Goal: Transaction & Acquisition: Purchase product/service

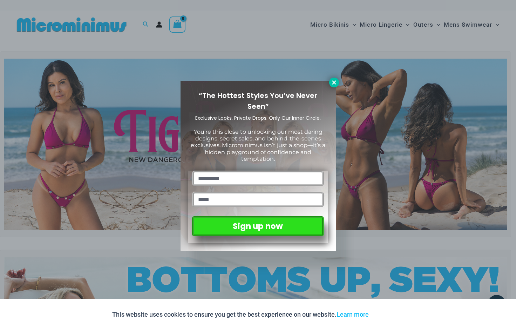
click at [334, 83] on icon at bounding box center [334, 82] width 6 height 6
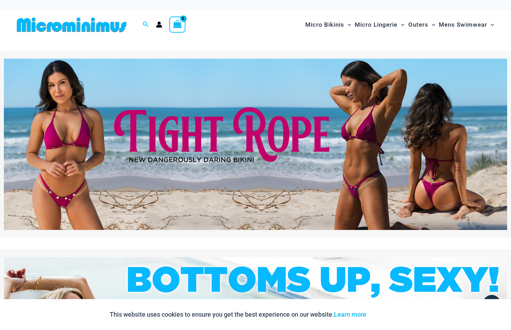
click at [61, 204] on img at bounding box center [255, 144] width 503 height 171
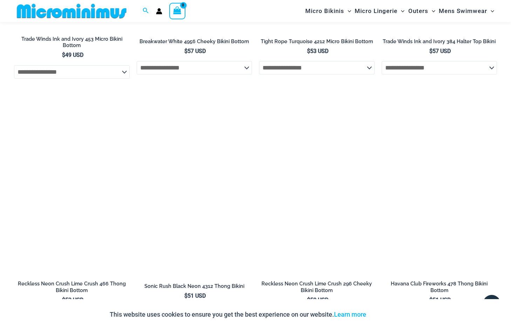
scroll to position [2171, 0]
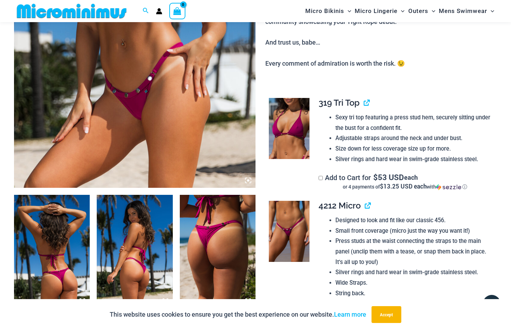
scroll to position [241, 0]
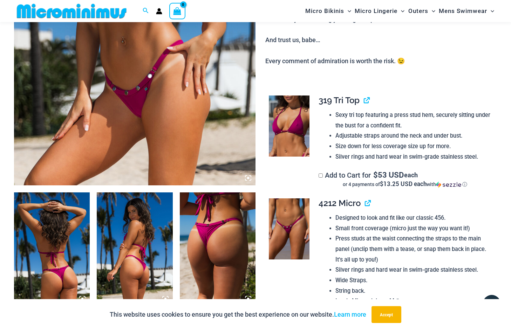
click at [204, 241] on img at bounding box center [218, 249] width 76 height 114
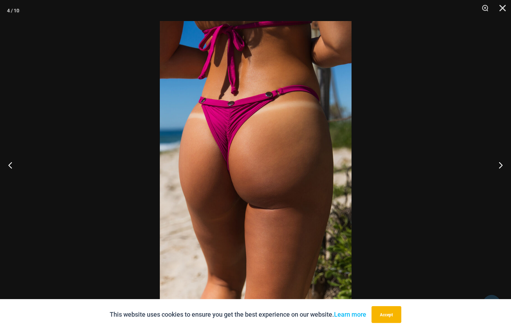
click at [236, 105] on img at bounding box center [256, 164] width 192 height 287
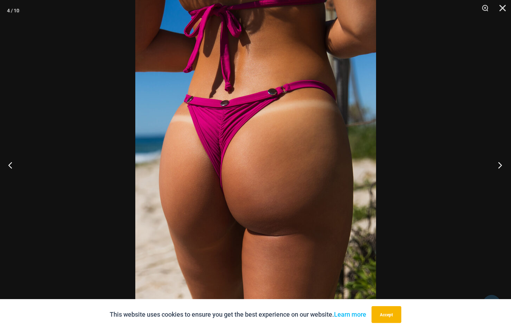
click at [496, 161] on button "Next" at bounding box center [498, 164] width 26 height 35
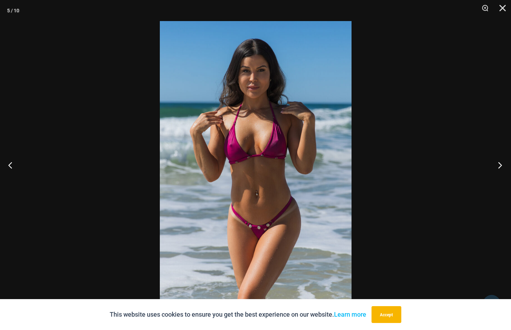
click at [496, 161] on button "Next" at bounding box center [498, 164] width 26 height 35
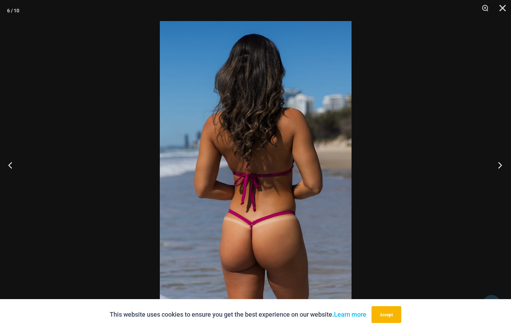
click at [496, 161] on button "Next" at bounding box center [498, 164] width 26 height 35
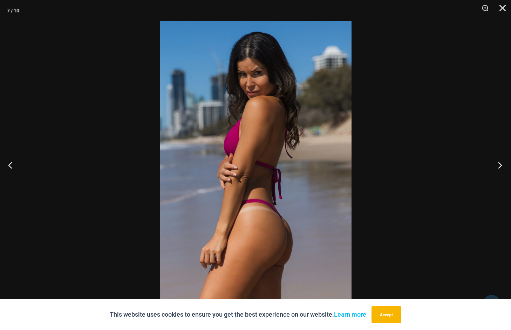
click at [496, 161] on button "Next" at bounding box center [498, 164] width 26 height 35
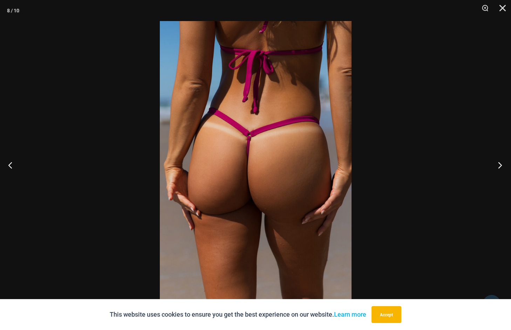
click at [496, 161] on button "Next" at bounding box center [498, 164] width 26 height 35
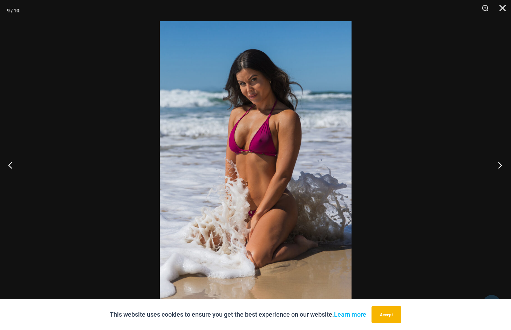
click at [496, 161] on button "Next" at bounding box center [498, 164] width 26 height 35
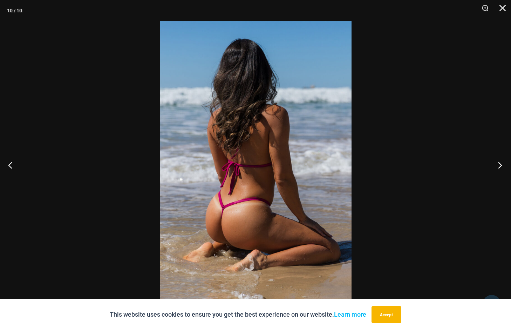
click at [496, 161] on button "Next" at bounding box center [498, 164] width 26 height 35
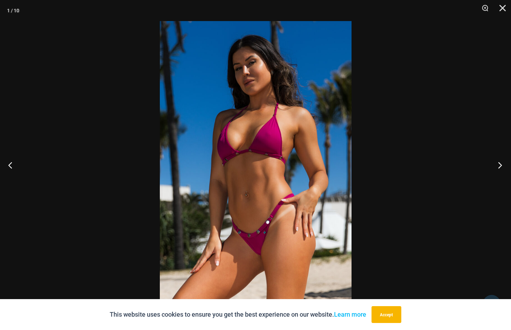
click at [496, 161] on button "Next" at bounding box center [498, 164] width 26 height 35
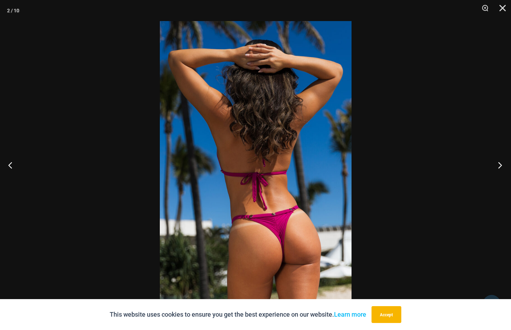
click at [496, 161] on button "Next" at bounding box center [498, 164] width 26 height 35
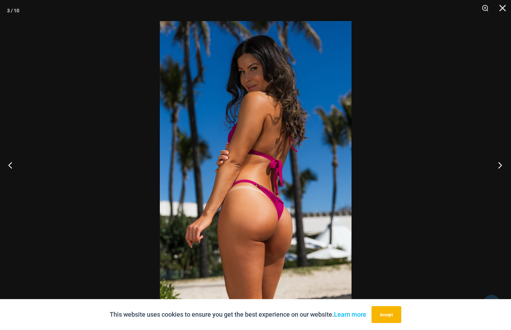
click at [496, 161] on button "Next" at bounding box center [498, 164] width 26 height 35
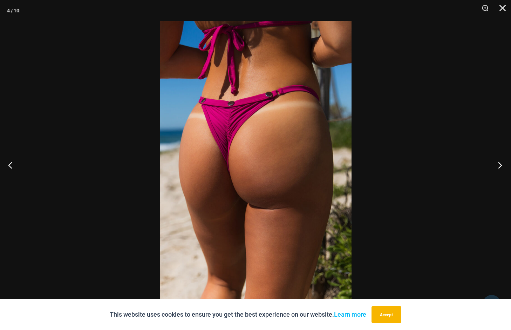
click at [496, 161] on button "Next" at bounding box center [498, 164] width 26 height 35
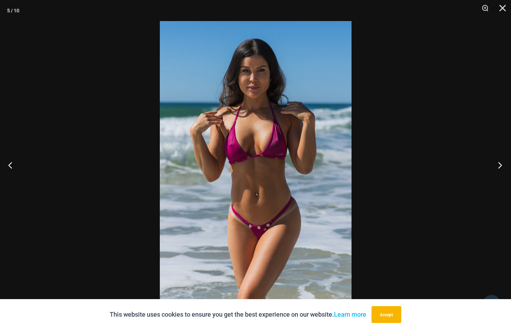
click at [496, 161] on button "Next" at bounding box center [498, 164] width 26 height 35
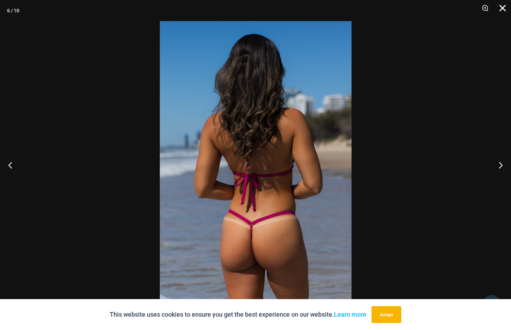
click at [503, 15] on button "Close" at bounding box center [501, 10] width 18 height 21
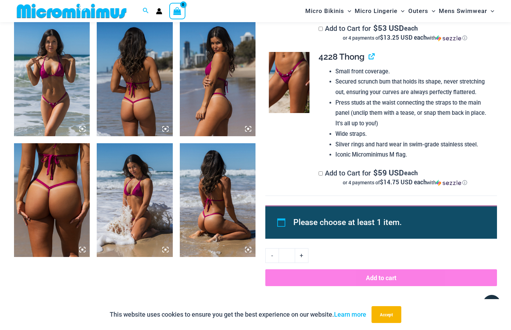
scroll to position [548, 0]
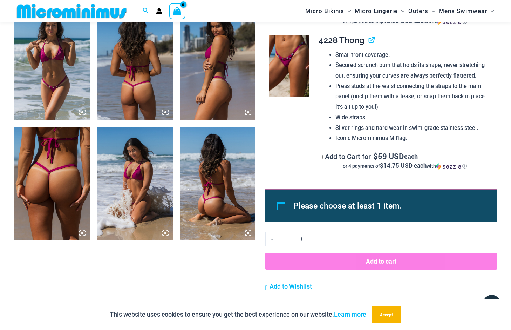
click at [291, 58] on img at bounding box center [289, 65] width 41 height 61
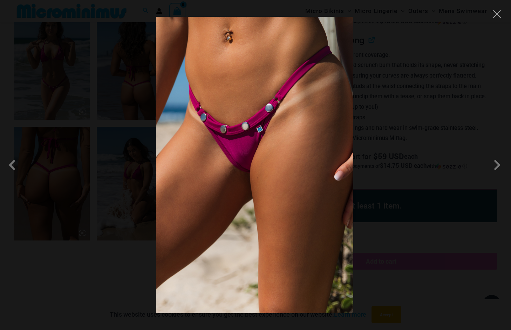
click at [244, 160] on img at bounding box center [254, 165] width 197 height 296
click at [496, 20] on div at bounding box center [255, 165] width 511 height 330
